Goal: Transaction & Acquisition: Purchase product/service

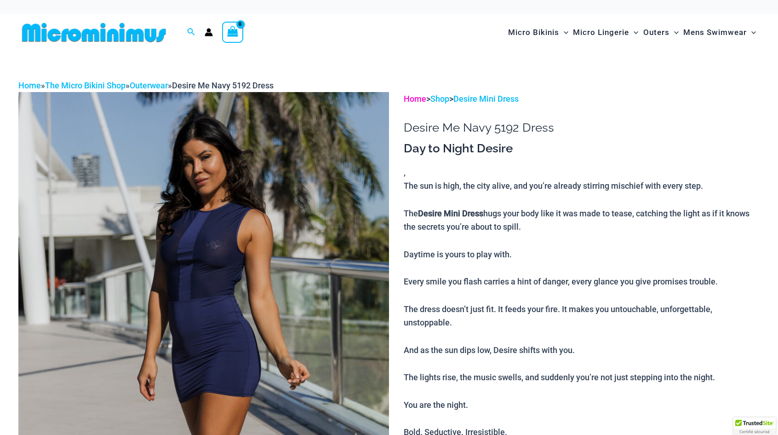
click at [419, 100] on link "Home" at bounding box center [415, 99] width 23 height 10
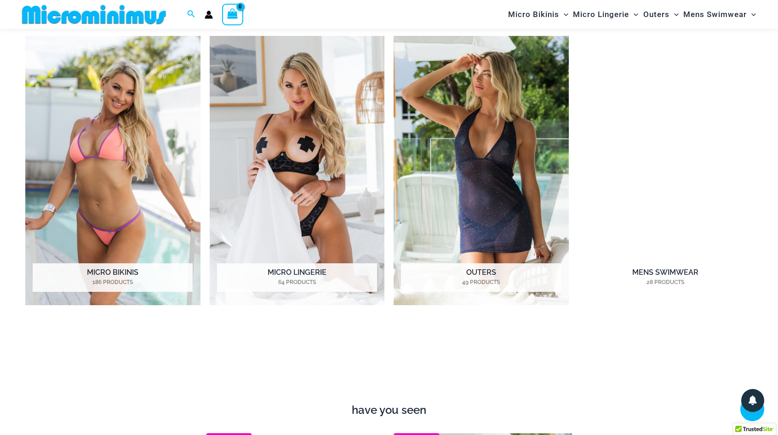
scroll to position [773, 0]
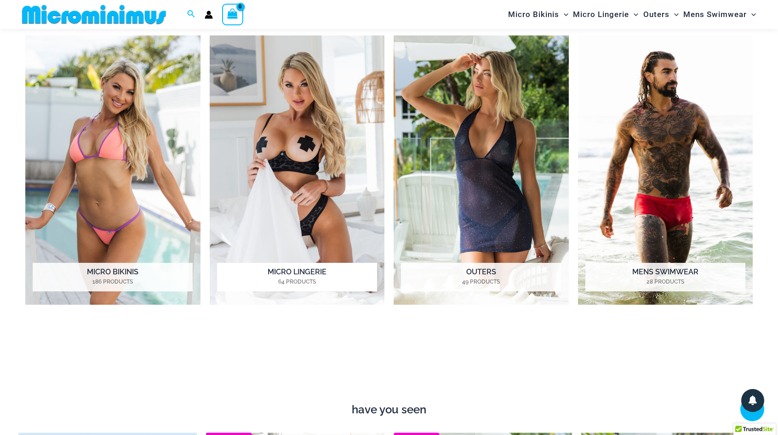
click at [288, 157] on img "Visit product category Micro Lingerie" at bounding box center [297, 169] width 175 height 269
click at [146, 166] on img "Visit product category Micro Bikinis" at bounding box center [112, 169] width 175 height 269
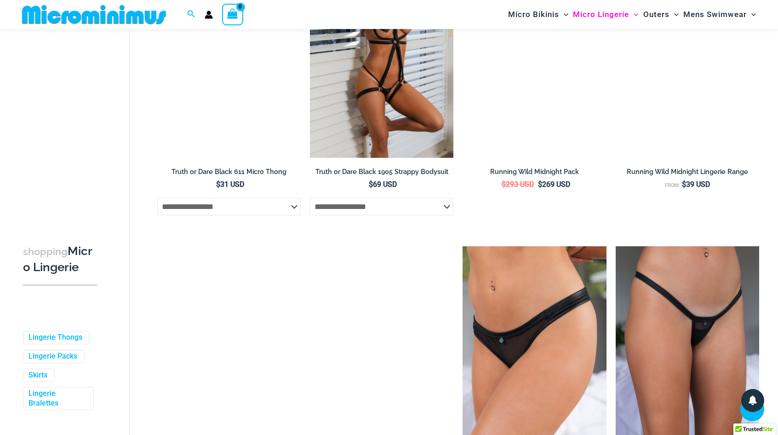
scroll to position [774, 0]
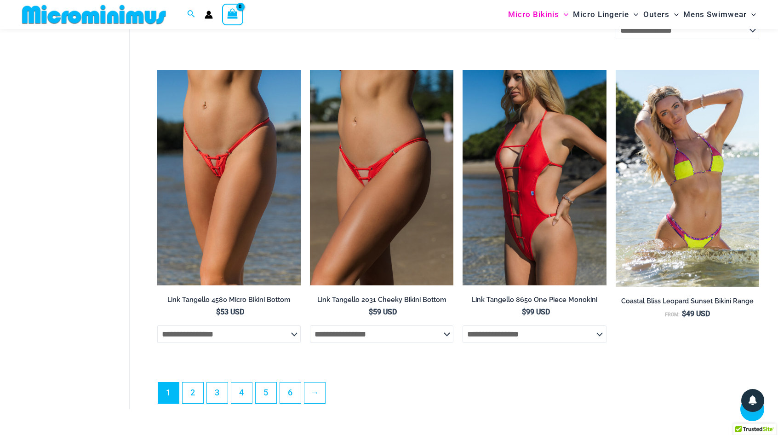
scroll to position [2383, 0]
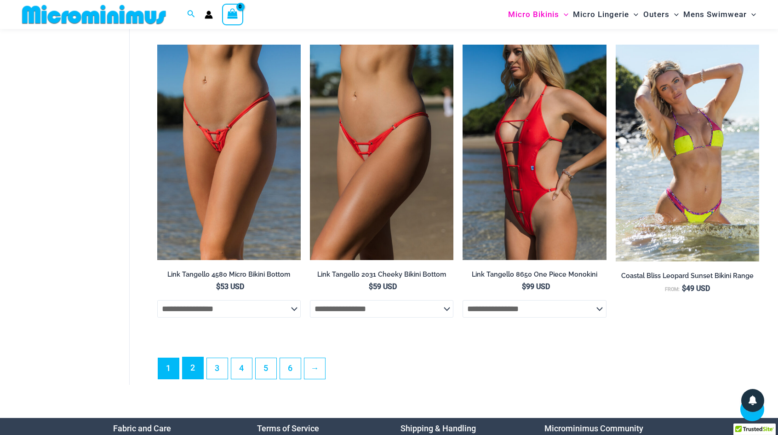
click at [200, 371] on link "2" at bounding box center [193, 368] width 21 height 22
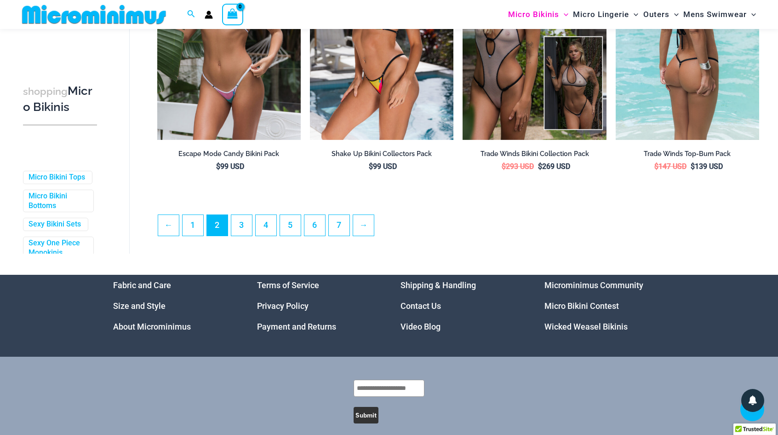
scroll to position [2381, 0]
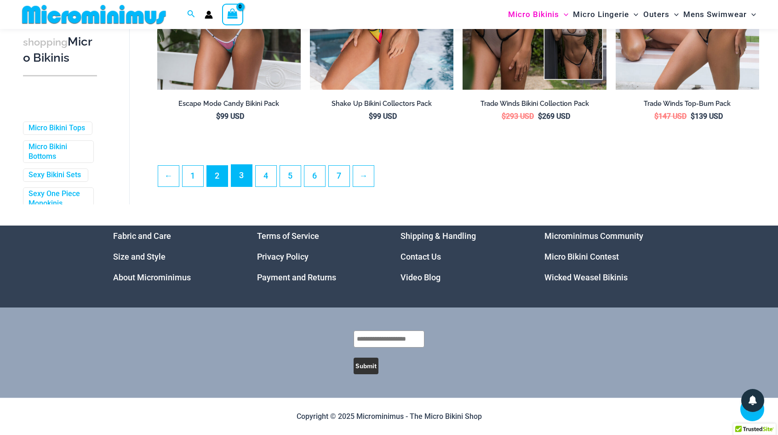
click at [241, 174] on link "3" at bounding box center [241, 176] width 21 height 22
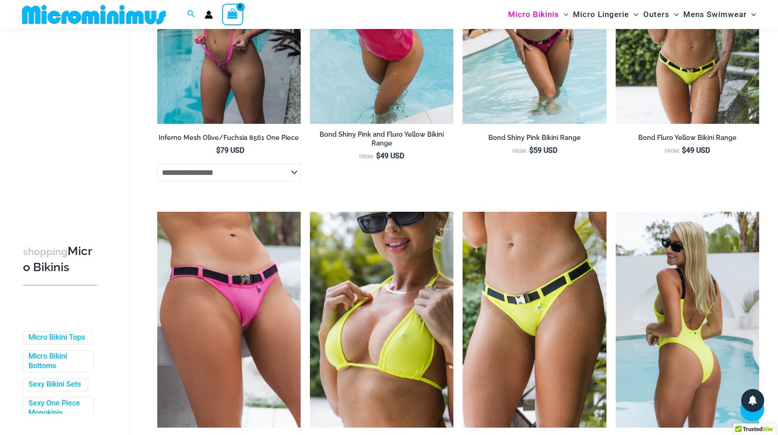
scroll to position [1509, 0]
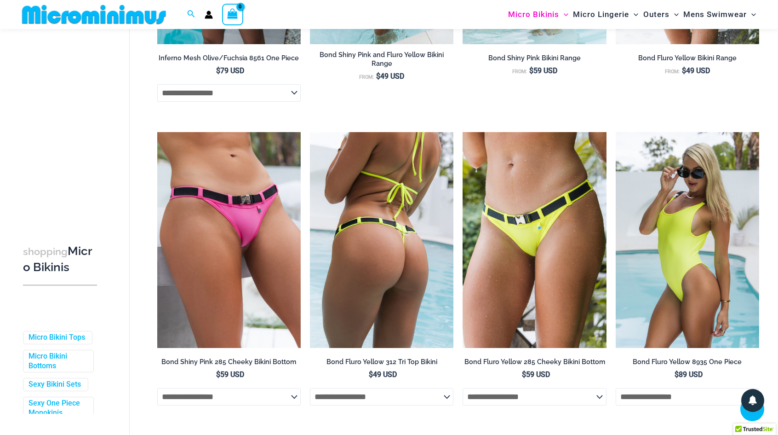
click at [424, 263] on img at bounding box center [381, 239] width 143 height 215
